Goal: Information Seeking & Learning: Learn about a topic

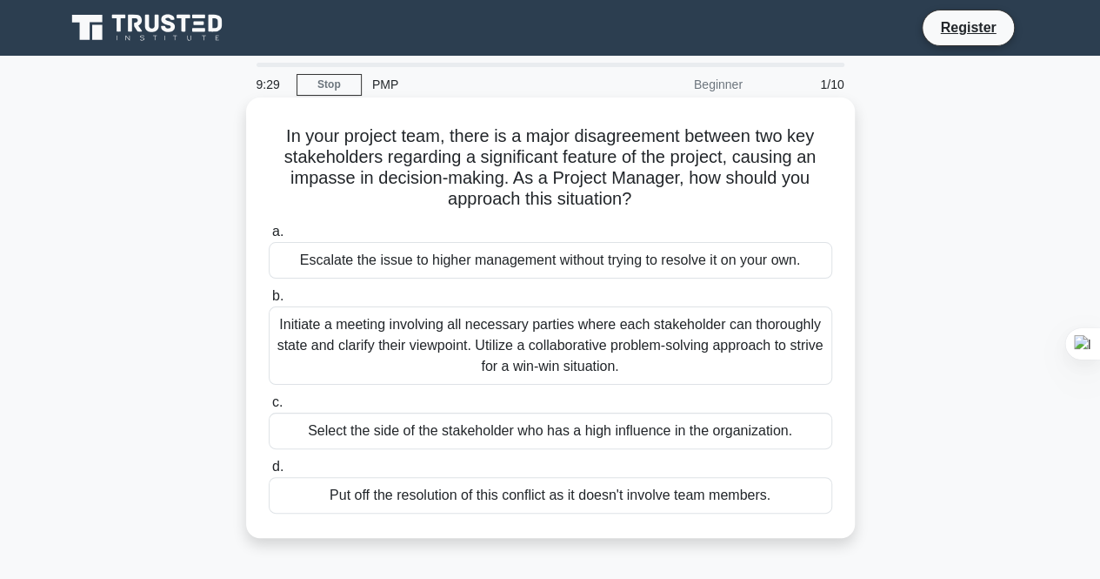
click at [601, 333] on div "Initiate a meeting involving all necessary parties where each stakeholder can t…" at bounding box center [551, 345] width 564 height 78
click at [269, 302] on input "b. Initiate a meeting involving all necessary parties where each stakeholder ca…" at bounding box center [269, 296] width 0 height 11
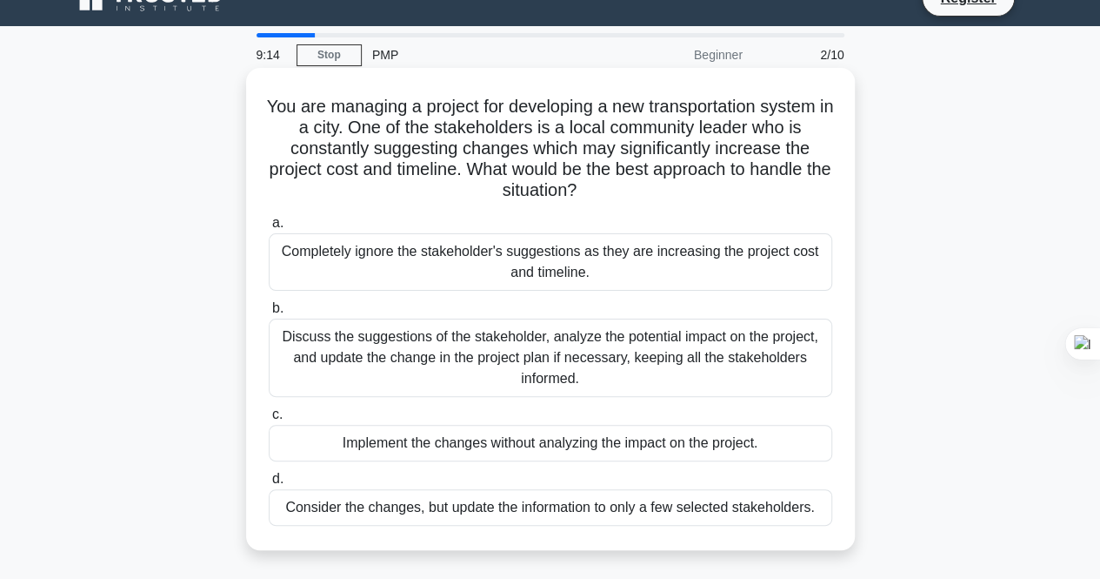
scroll to position [30, 0]
click at [397, 352] on div "Discuss the suggestions of the stakeholder, analyze the potential impact on the…" at bounding box center [551, 357] width 564 height 78
click at [269, 313] on input "b. Discuss the suggestions of the stakeholder, analyze the potential impact on …" at bounding box center [269, 307] width 0 height 11
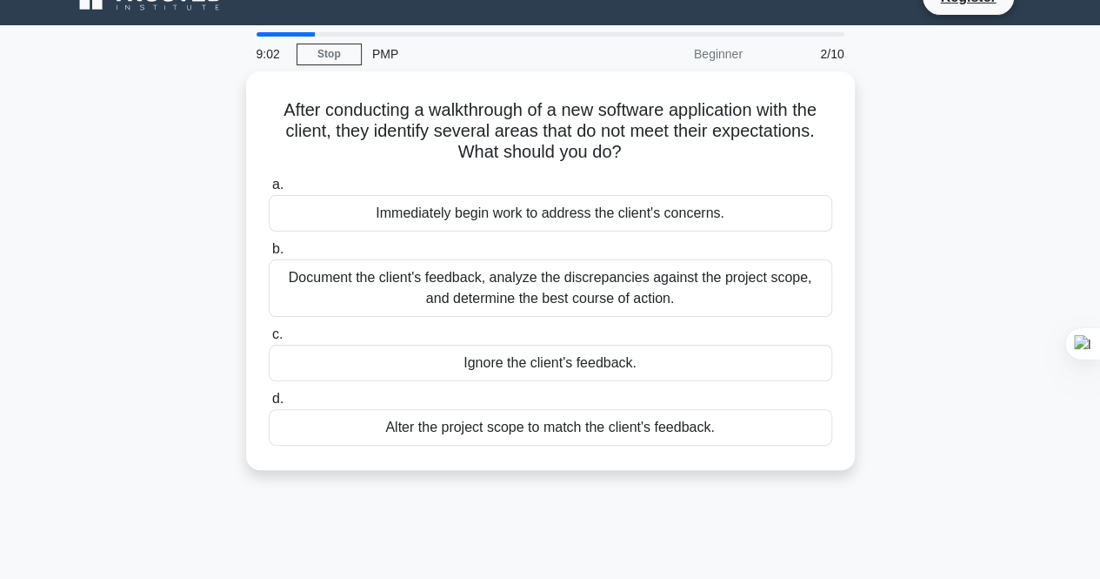
scroll to position [0, 0]
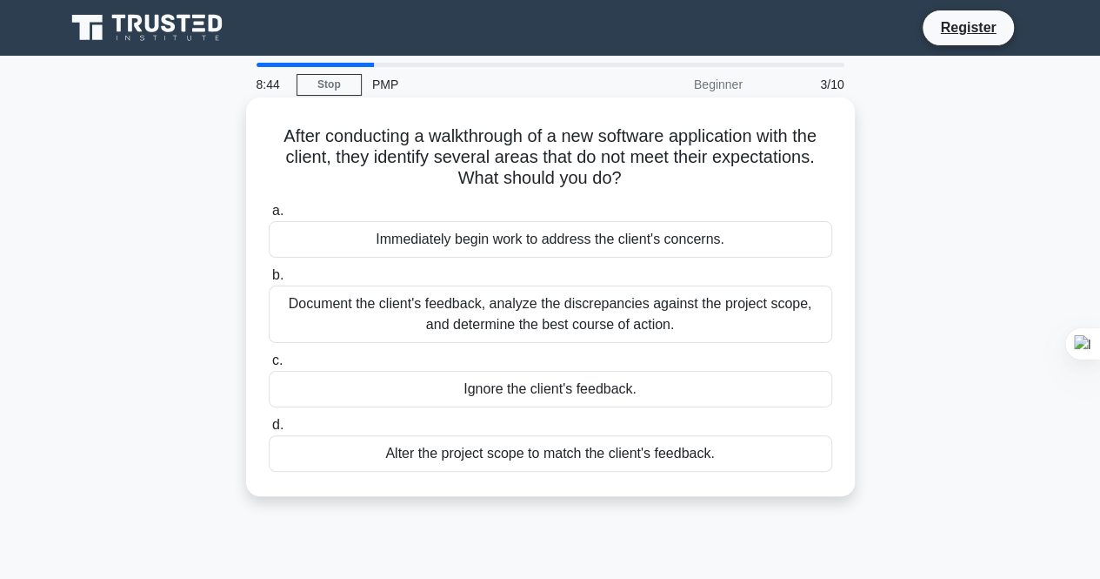
click at [431, 300] on div "Document the client's feedback, analyze the discrepancies against the project s…" at bounding box center [551, 313] width 564 height 57
click at [269, 281] on input "b. Document the client's feedback, analyze the discrepancies against the projec…" at bounding box center [269, 275] width 0 height 11
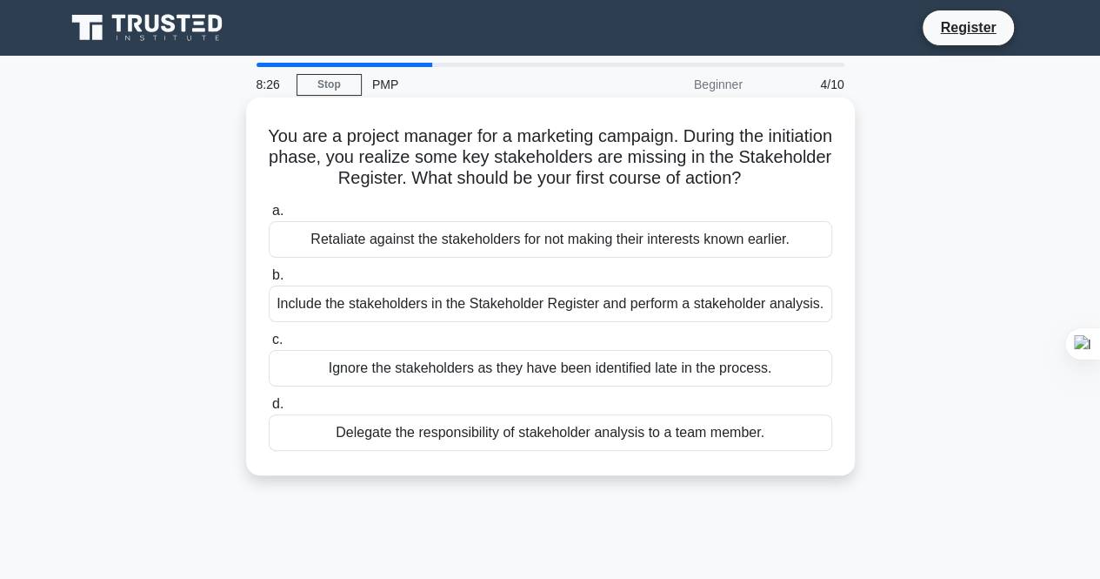
click at [418, 308] on div "Include the stakeholders in the Stakeholder Register and perform a stakeholder …" at bounding box center [551, 303] width 564 height 37
click at [269, 281] on input "b. Include the stakeholders in the Stakeholder Register and perform a stakehold…" at bounding box center [269, 275] width 0 height 11
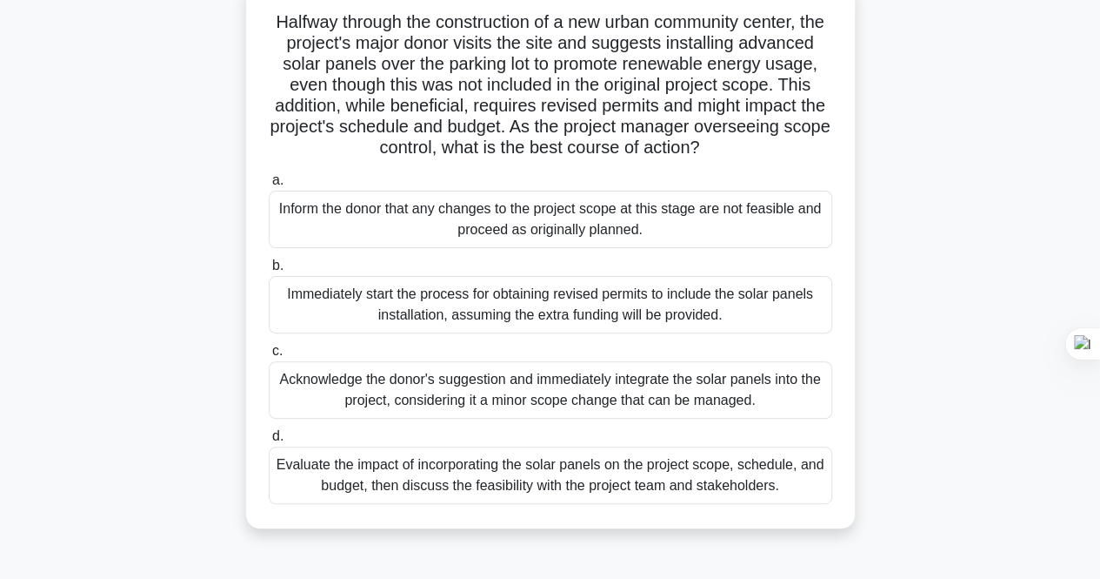
scroll to position [115, 0]
click at [459, 487] on div "Evaluate the impact of incorporating the solar panels on the project scope, sch…" at bounding box center [551, 473] width 564 height 57
click at [269, 441] on input "d. Evaluate the impact of incorporating the solar panels on the project scope, …" at bounding box center [269, 435] width 0 height 11
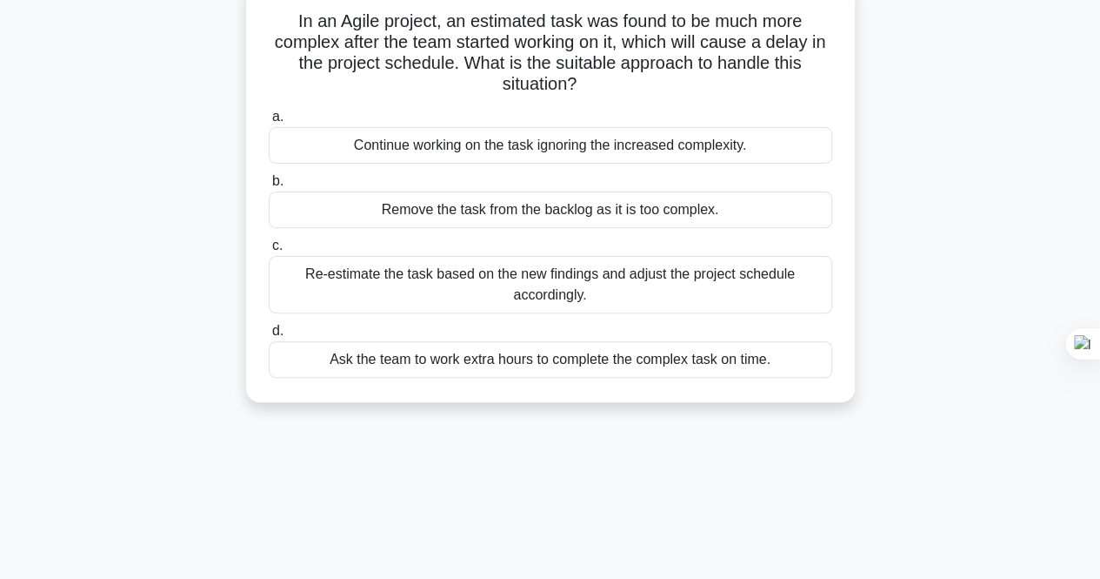
scroll to position [0, 0]
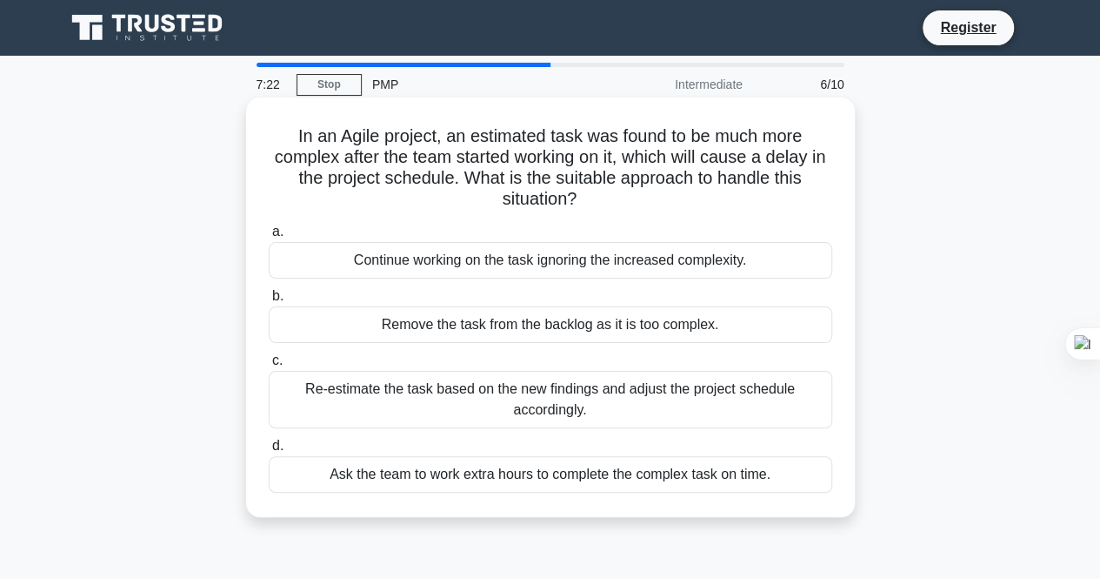
click at [496, 394] on div "Re-estimate the task based on the new findings and adjust the project schedule …" at bounding box center [551, 399] width 564 height 57
click at [269, 366] on input "c. Re-estimate the task based on the new findings and adjust the project schedu…" at bounding box center [269, 360] width 0 height 11
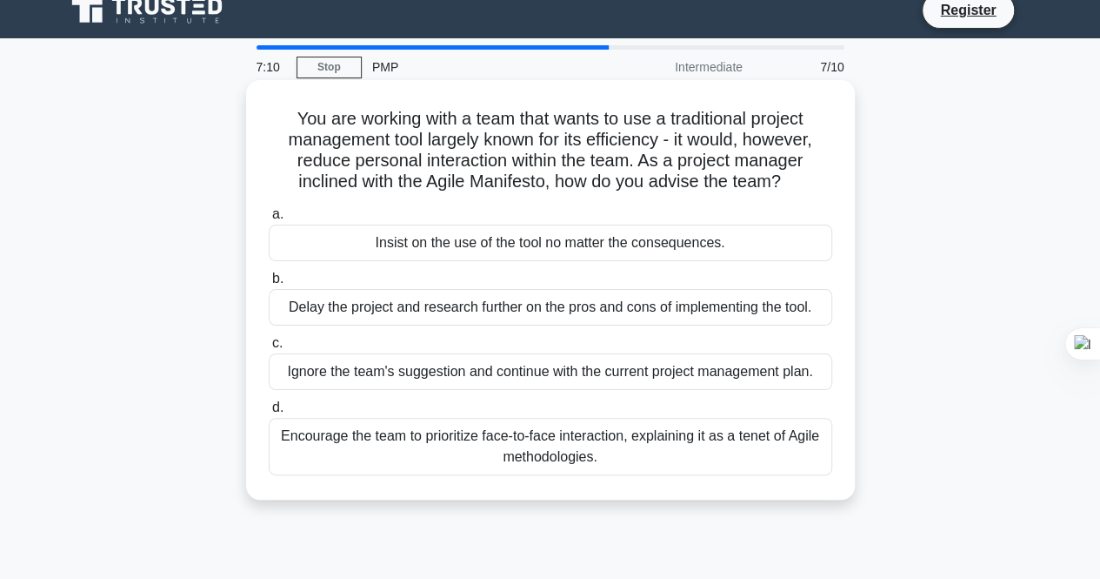
scroll to position [19, 0]
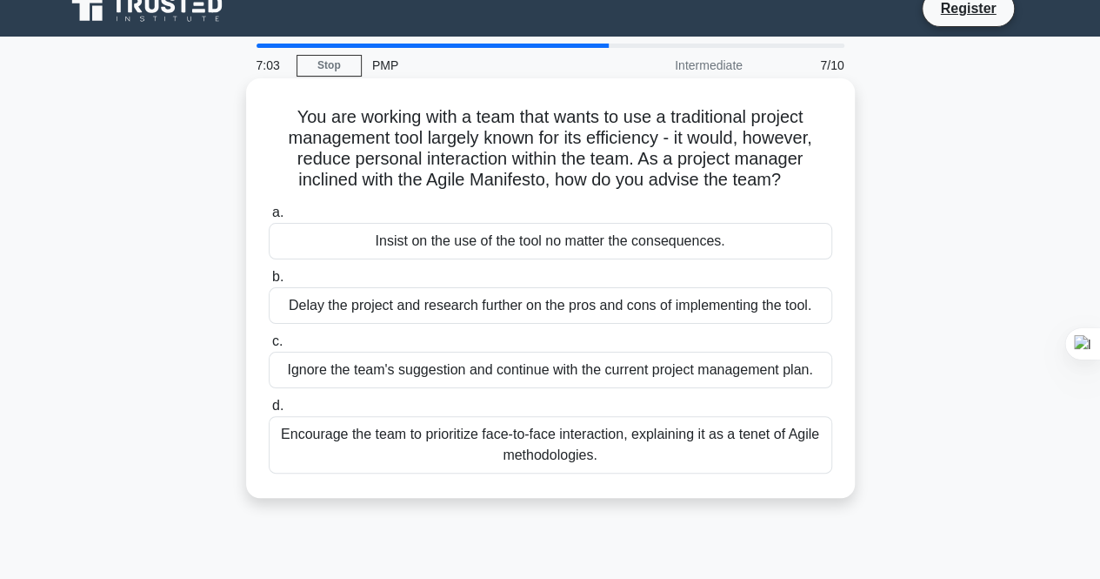
click at [567, 445] on div "Encourage the team to prioritize face-to-face interaction, explaining it as a t…" at bounding box center [551, 444] width 564 height 57
click at [269, 411] on input "d. Encourage the team to prioritize face-to-face interaction, explaining it as …" at bounding box center [269, 405] width 0 height 11
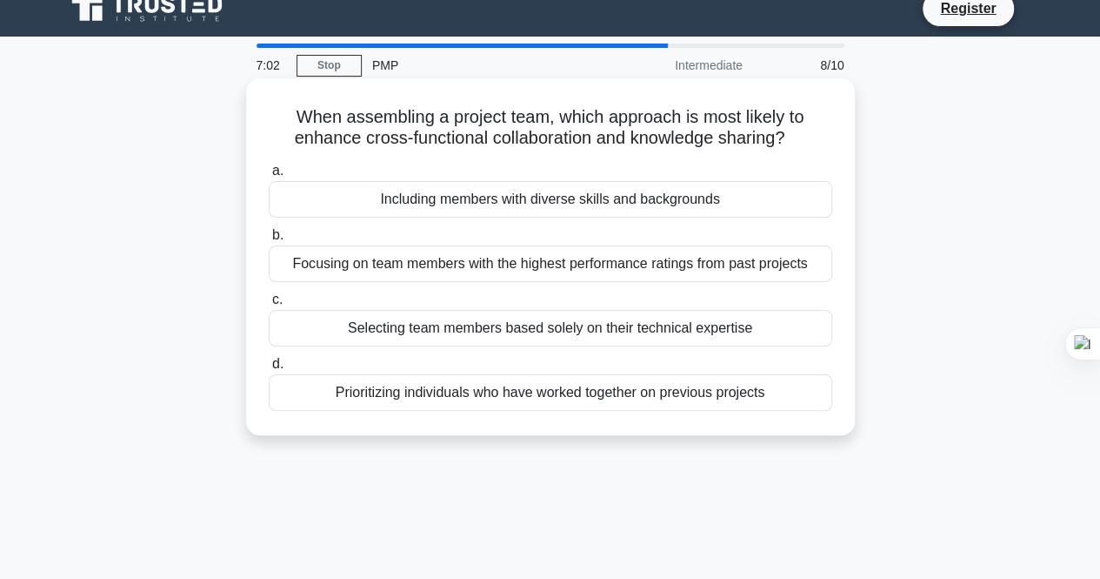
scroll to position [0, 0]
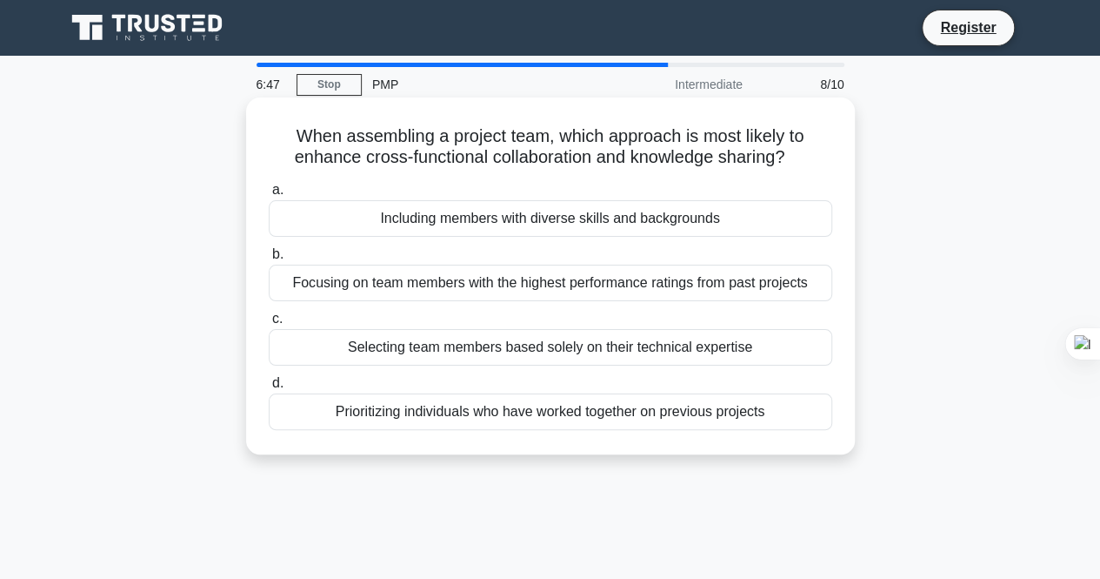
click at [542, 231] on div "Including members with diverse skills and backgrounds" at bounding box center [551, 218] width 564 height 37
click at [269, 196] on input "a. Including members with diverse skills and backgrounds" at bounding box center [269, 189] width 0 height 11
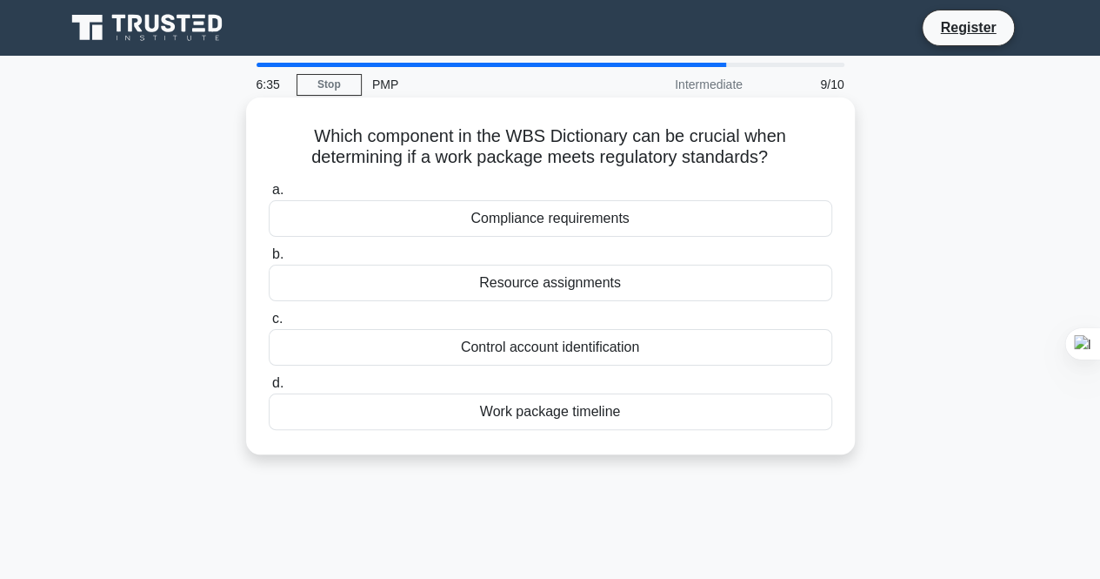
click at [535, 214] on div "Compliance requirements" at bounding box center [551, 218] width 564 height 37
click at [269, 196] on input "a. Compliance requirements" at bounding box center [269, 189] width 0 height 11
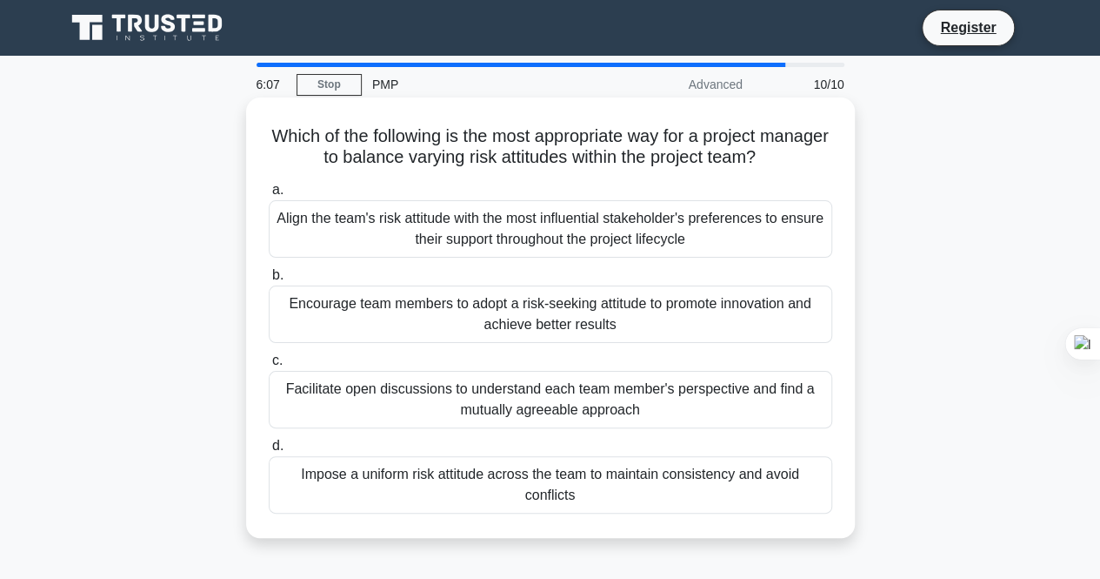
click at [459, 382] on div "Facilitate open discussions to understand each team member's perspective and fi…" at bounding box center [551, 399] width 564 height 57
click at [269, 366] on input "c. Facilitate open discussions to understand each team member's perspective and…" at bounding box center [269, 360] width 0 height 11
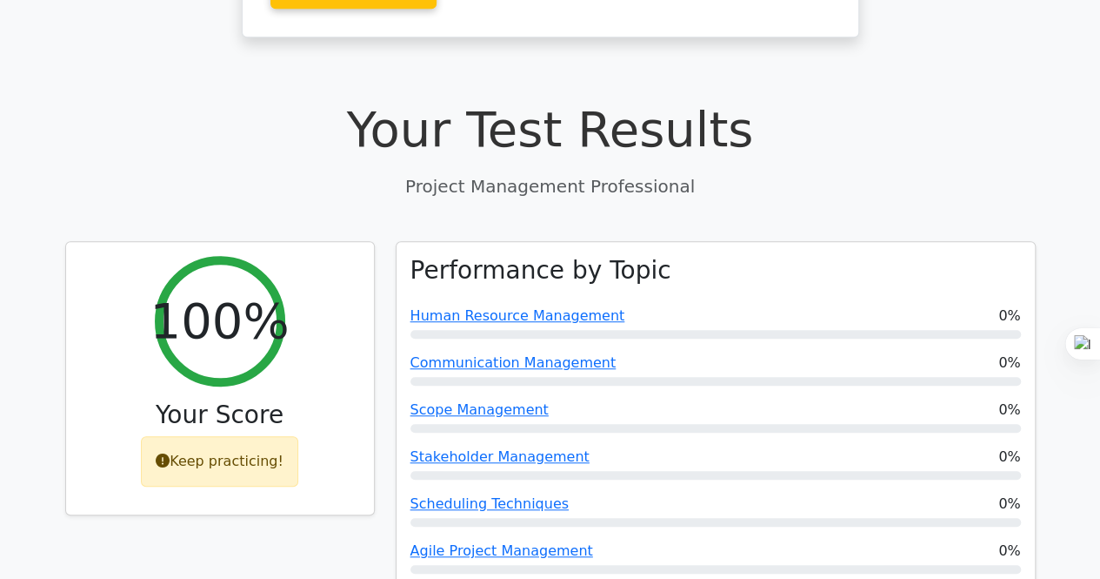
scroll to position [484, 0]
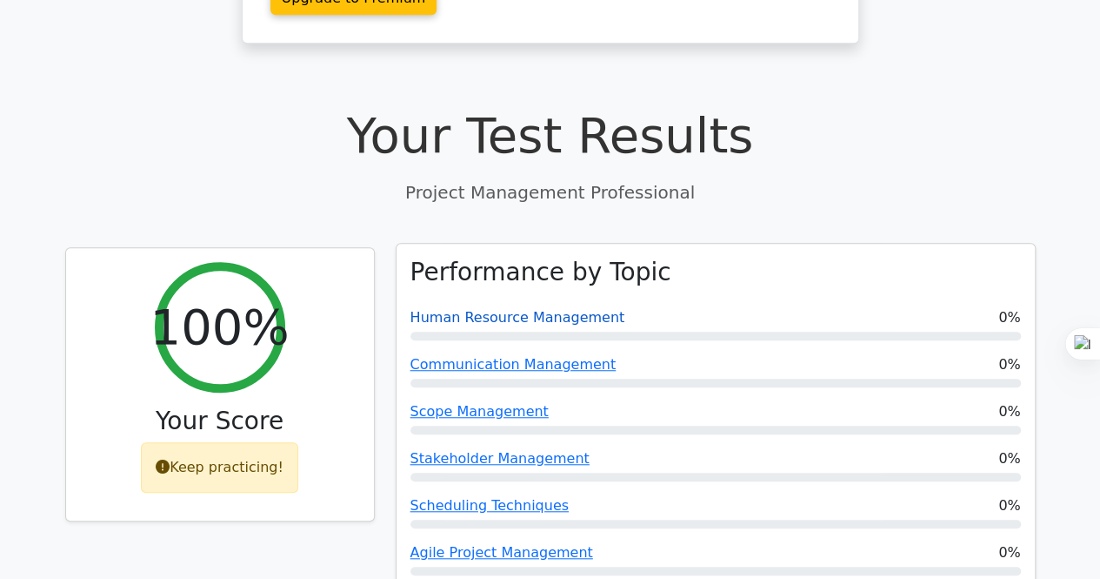
click at [564, 309] on link "Human Resource Management" at bounding box center [518, 317] width 215 height 17
